Goal: Find specific page/section: Find specific page/section

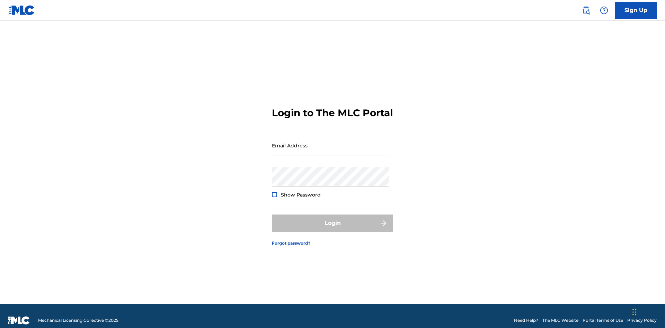
scroll to position [9, 0]
click at [330, 142] on input "Email Address" at bounding box center [330, 146] width 117 height 20
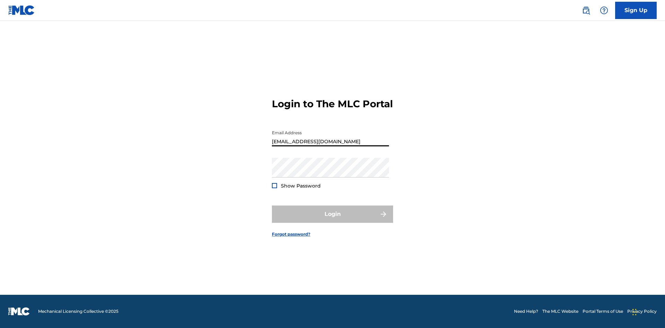
type input "[EMAIL_ADDRESS][DOMAIN_NAME]"
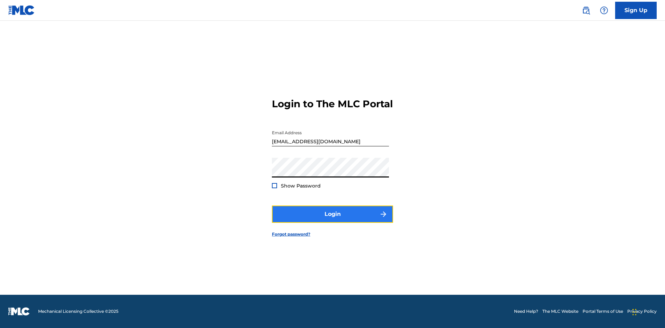
click at [333, 220] on button "Login" at bounding box center [332, 214] width 121 height 17
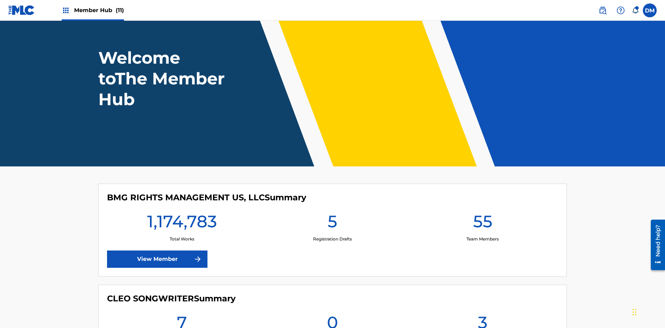
click at [99, 10] on span "Member Hub (11)" at bounding box center [99, 10] width 50 height 8
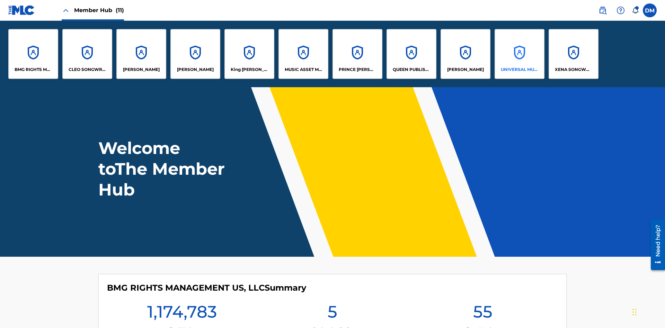
click at [519, 70] on p "UNIVERSAL MUSIC PUB GROUP" at bounding box center [520, 70] width 38 height 6
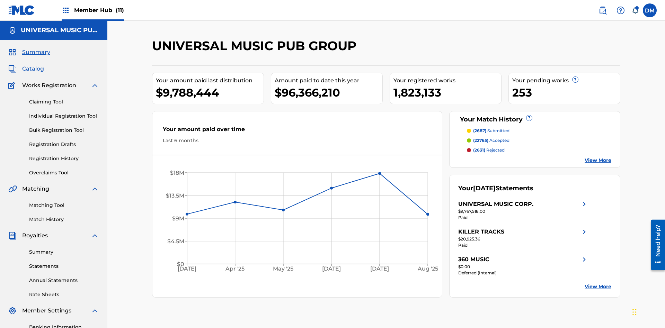
click at [33, 65] on span "Catalog" at bounding box center [33, 69] width 22 height 8
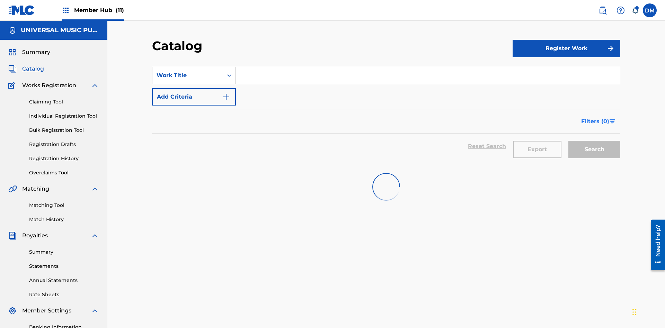
click at [596, 117] on span "Filters ( 0 )" at bounding box center [595, 121] width 28 height 8
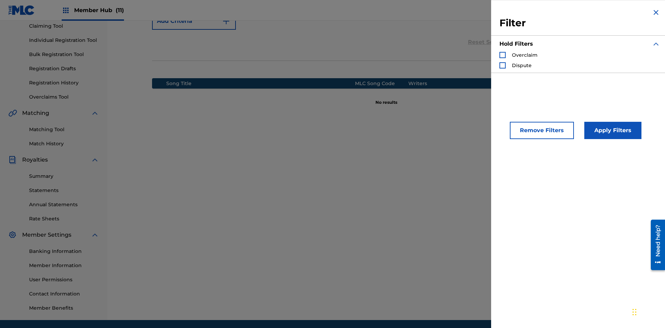
click at [503, 55] on div "Search Form" at bounding box center [503, 55] width 6 height 6
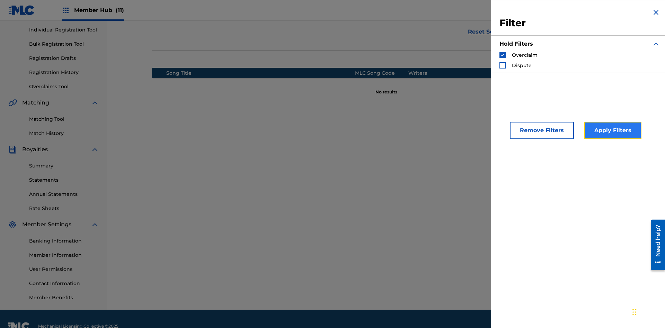
click at [612, 131] on button "Apply Filters" at bounding box center [612, 130] width 57 height 17
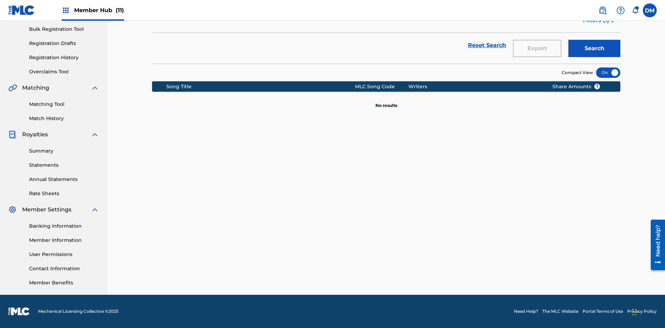
click at [596, 25] on span "Filters ( 1 )" at bounding box center [596, 20] width 26 height 8
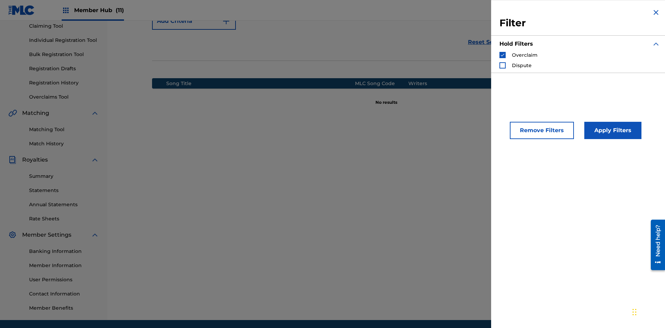
click at [503, 55] on img "Search Form" at bounding box center [502, 55] width 5 height 5
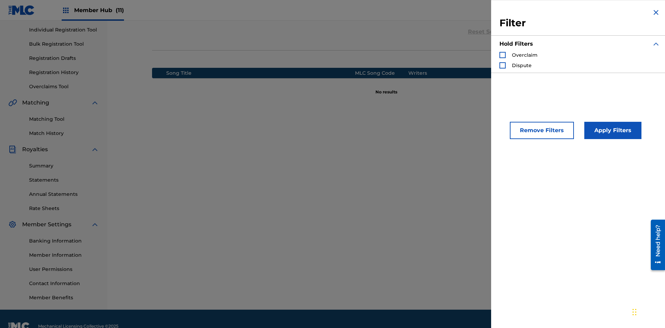
click at [503, 65] on div "Search Form" at bounding box center [503, 65] width 6 height 6
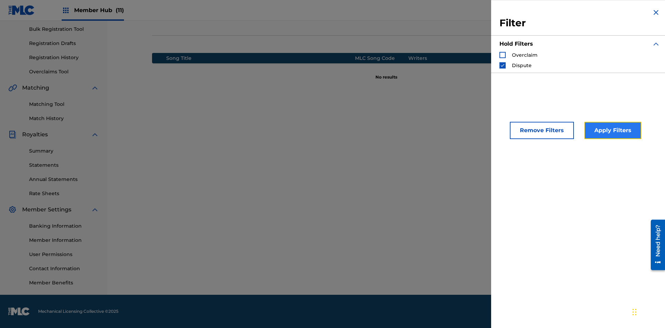
click at [612, 131] on button "Apply Filters" at bounding box center [612, 130] width 57 height 17
